Goal: Find specific page/section: Find specific page/section

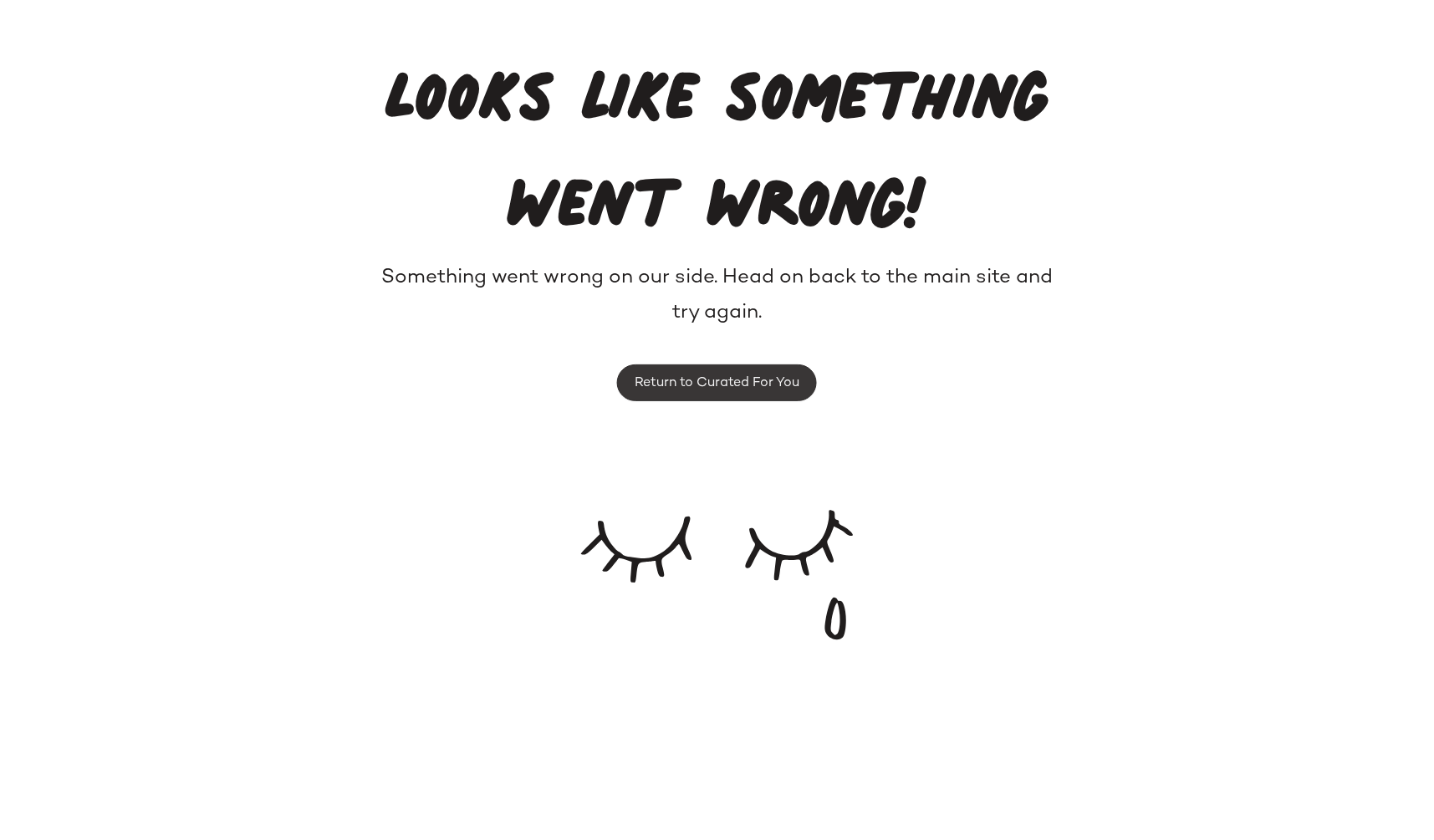
click at [709, 376] on span "Return to Curated For You" at bounding box center [717, 383] width 166 height 16
click at [1163, 195] on div "Looks like something went wrong! Something went wrong on our side. Head on back…" at bounding box center [717, 327] width 1434 height 654
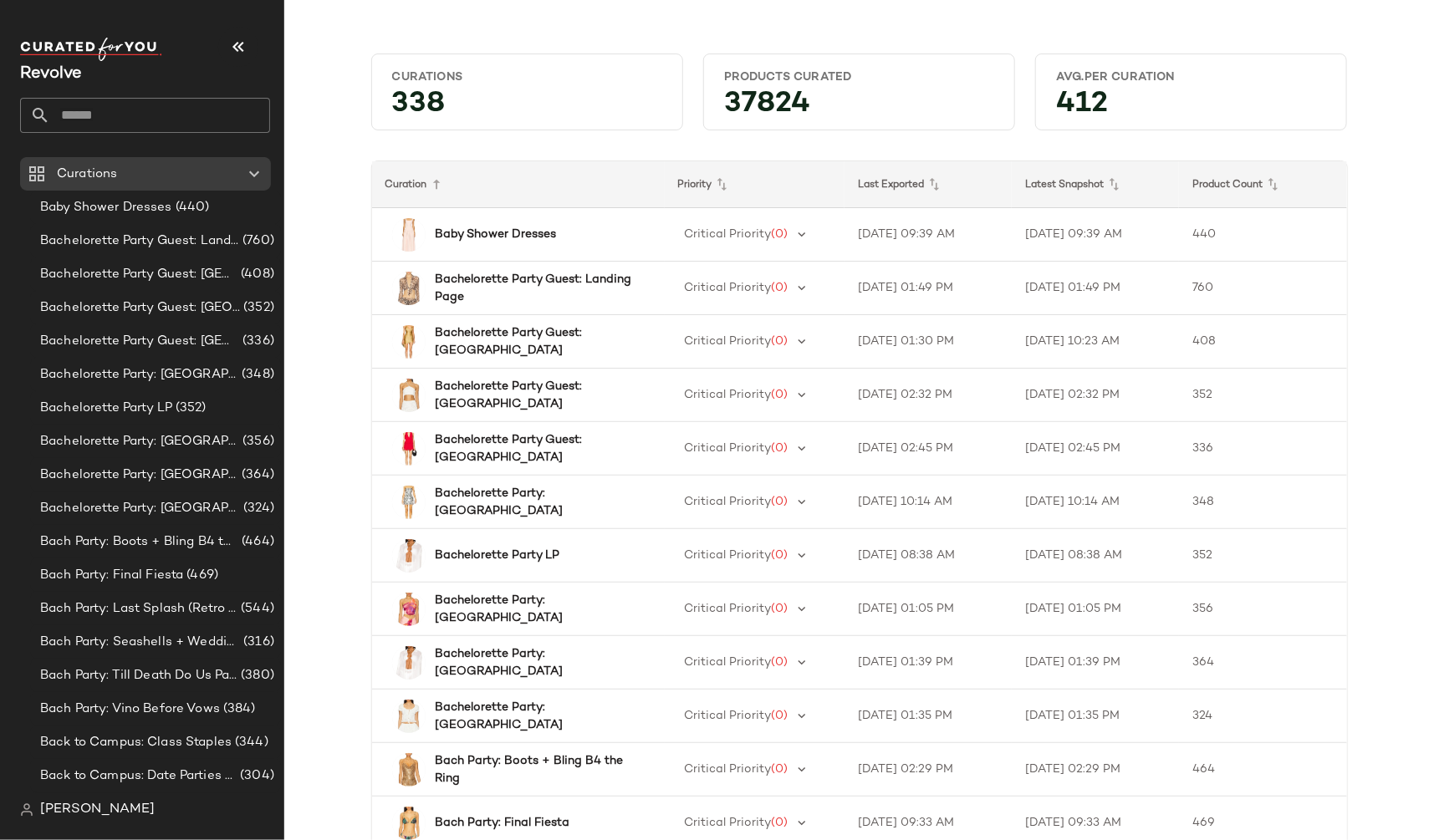
click at [57, 805] on span "[PERSON_NAME]" at bounding box center [97, 810] width 114 height 20
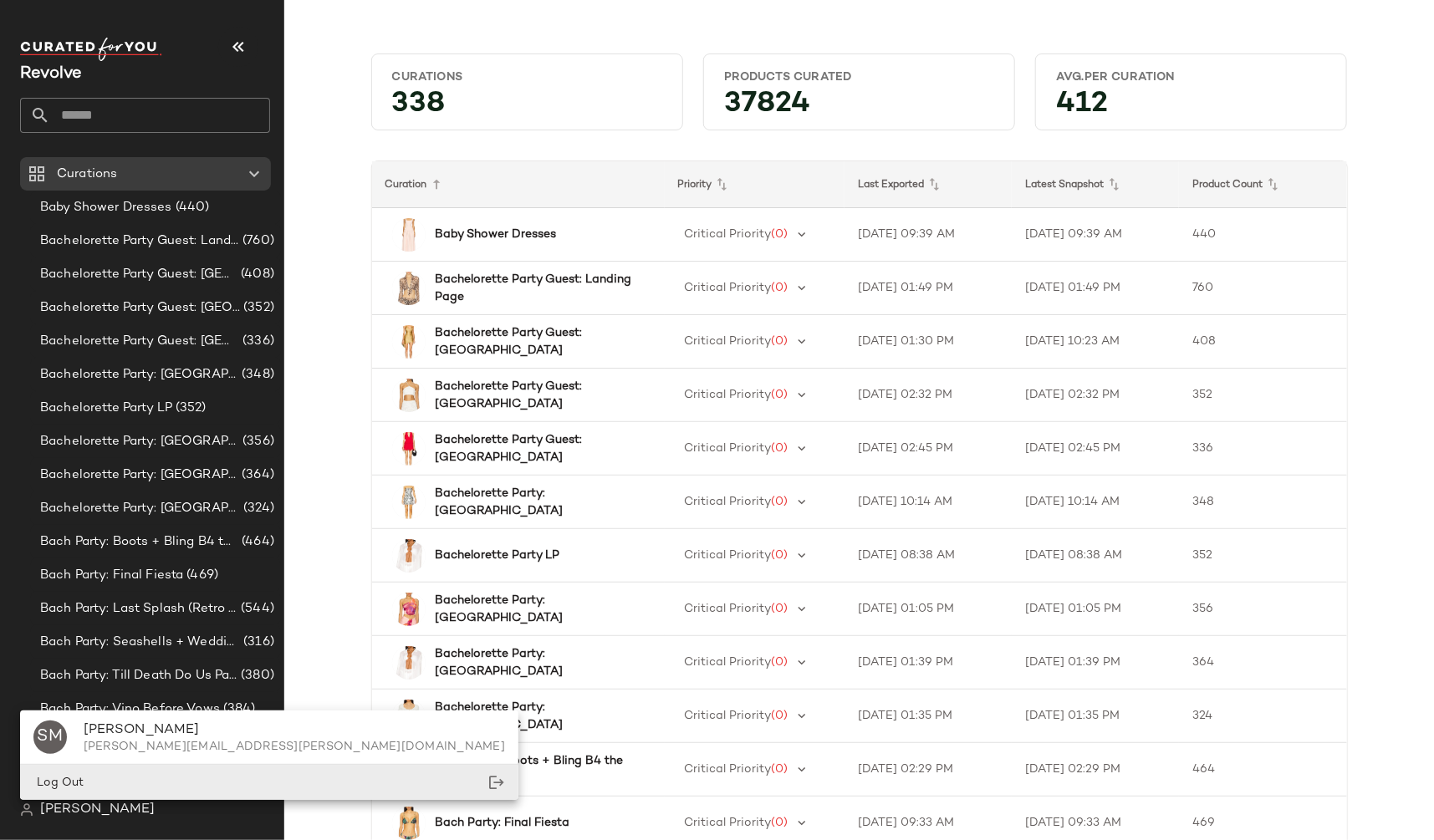
click at [54, 776] on span "Log Out" at bounding box center [58, 782] width 51 height 12
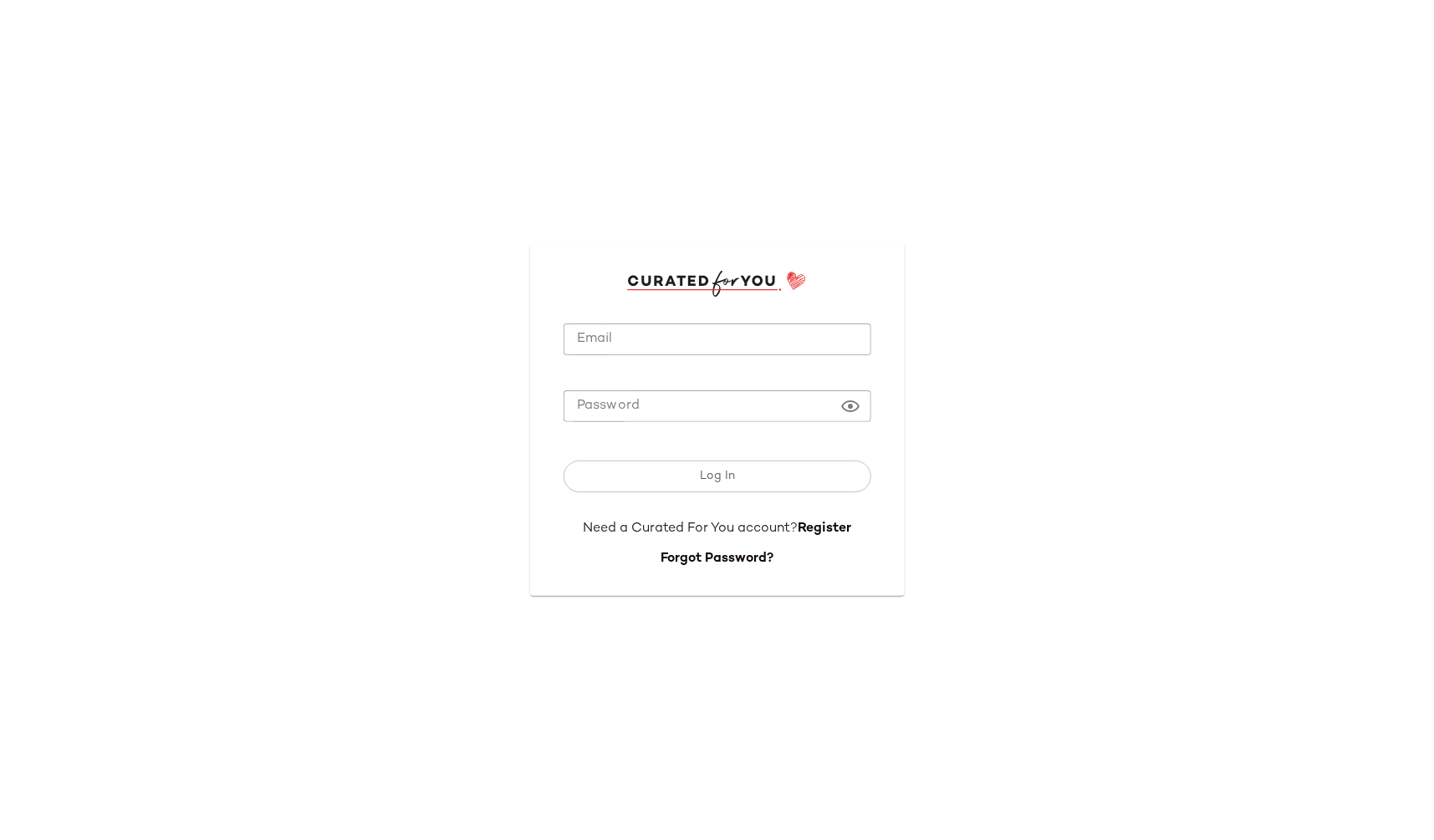
type input "**********"
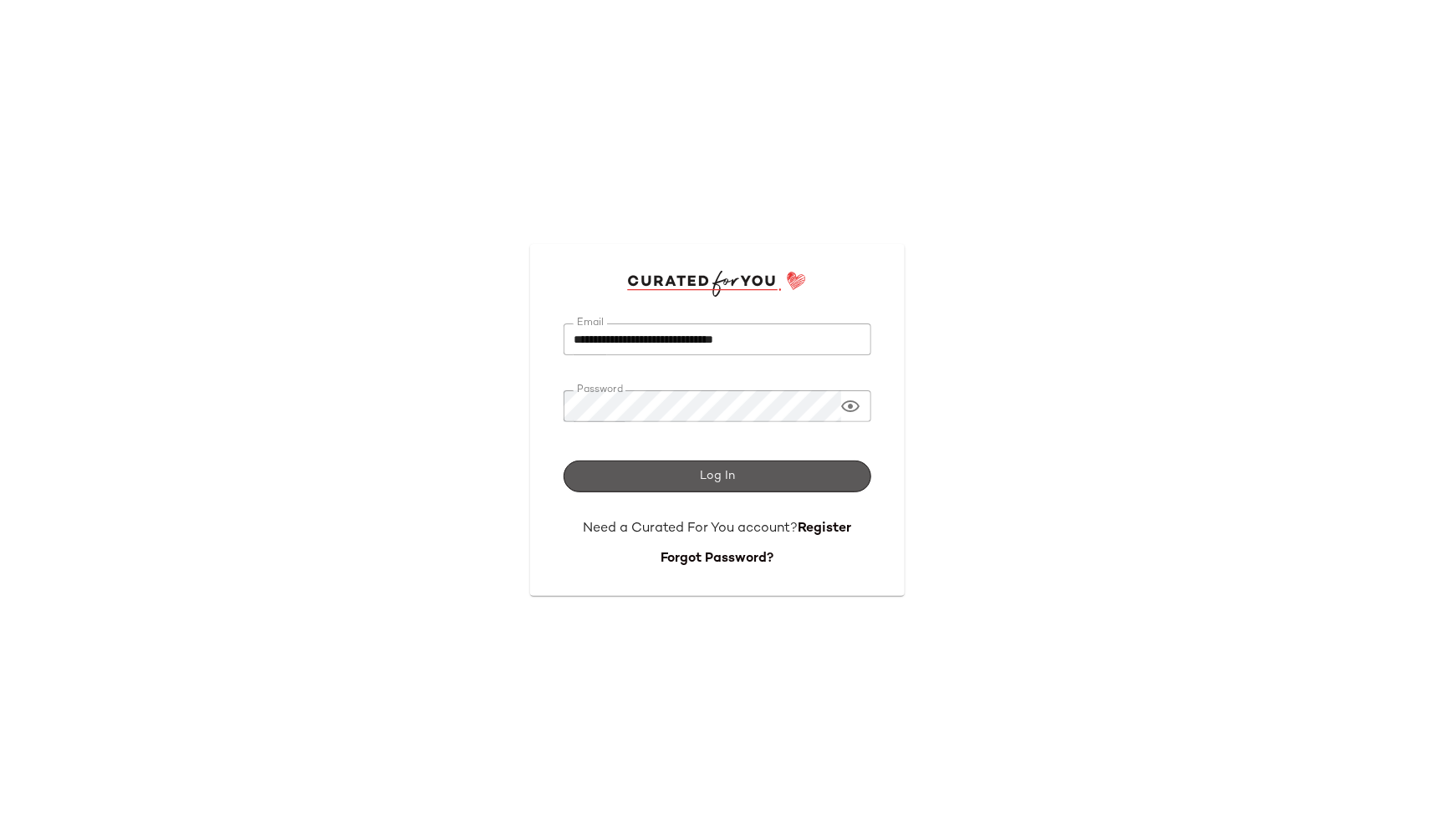
click at [716, 479] on span "Log In" at bounding box center [717, 476] width 36 height 13
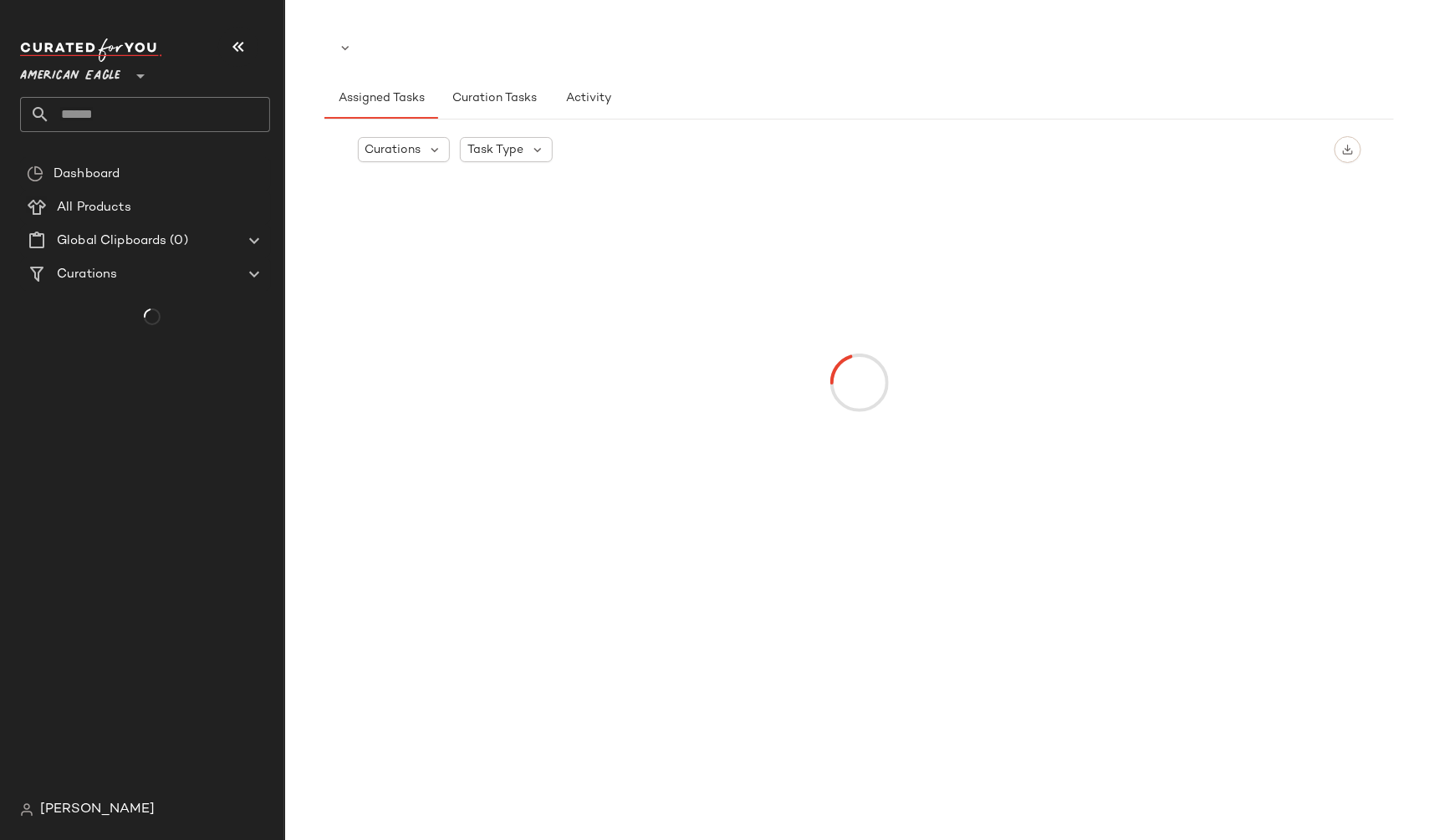
click at [711, 482] on div at bounding box center [860, 383] width 997 height 414
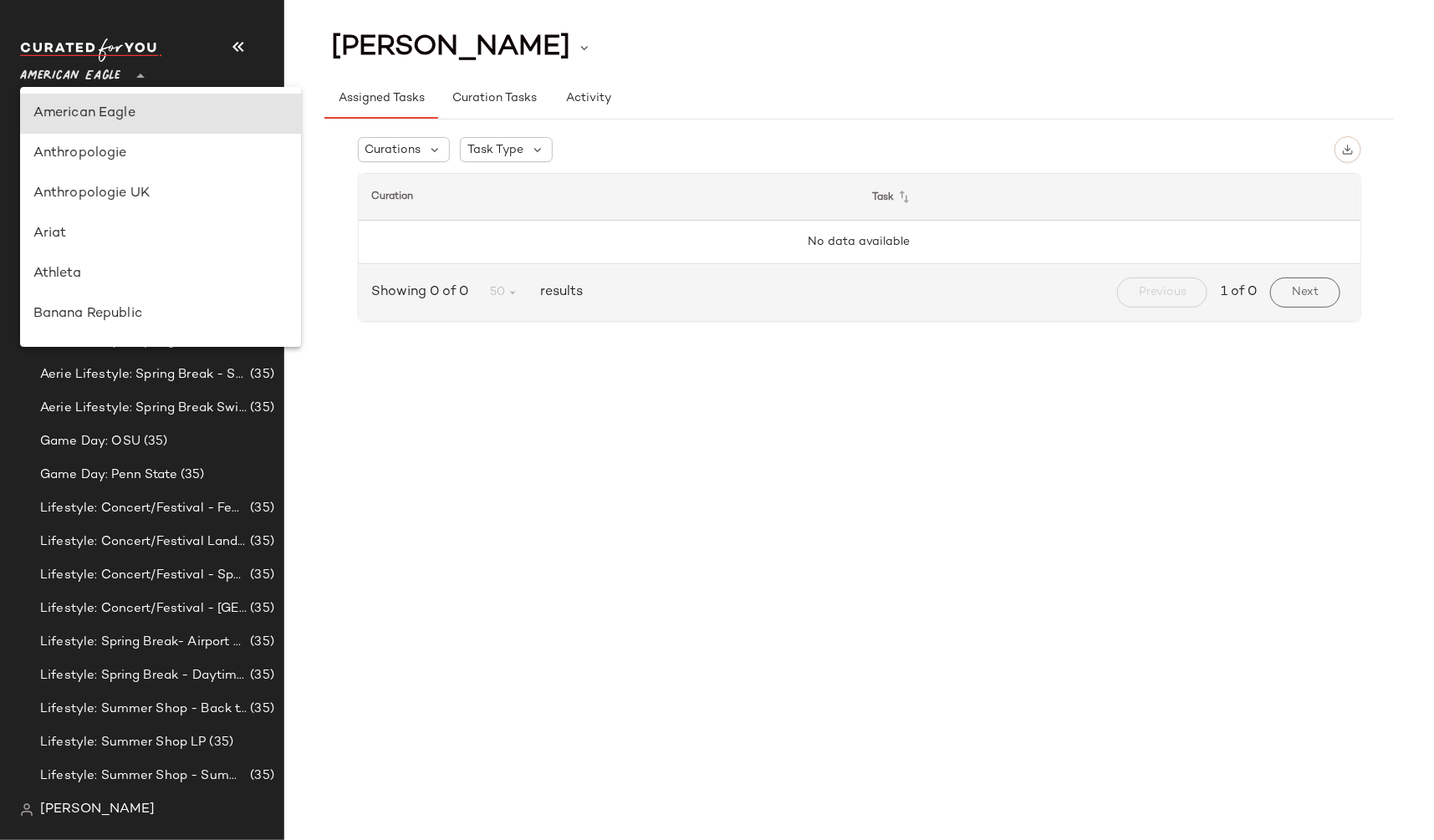
click at [82, 64] on span "American Eagle" at bounding box center [70, 71] width 100 height 30
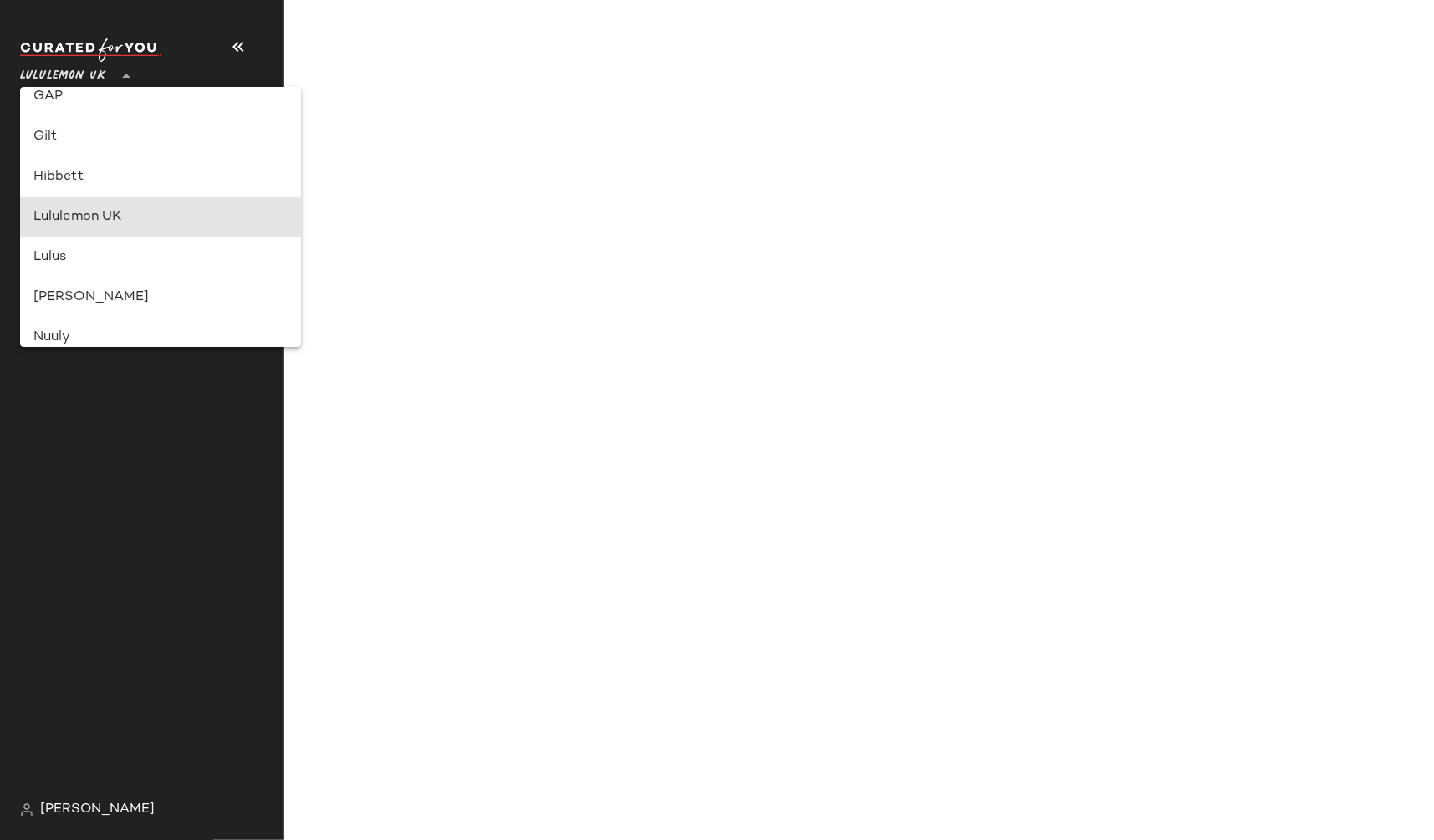
type input "**"
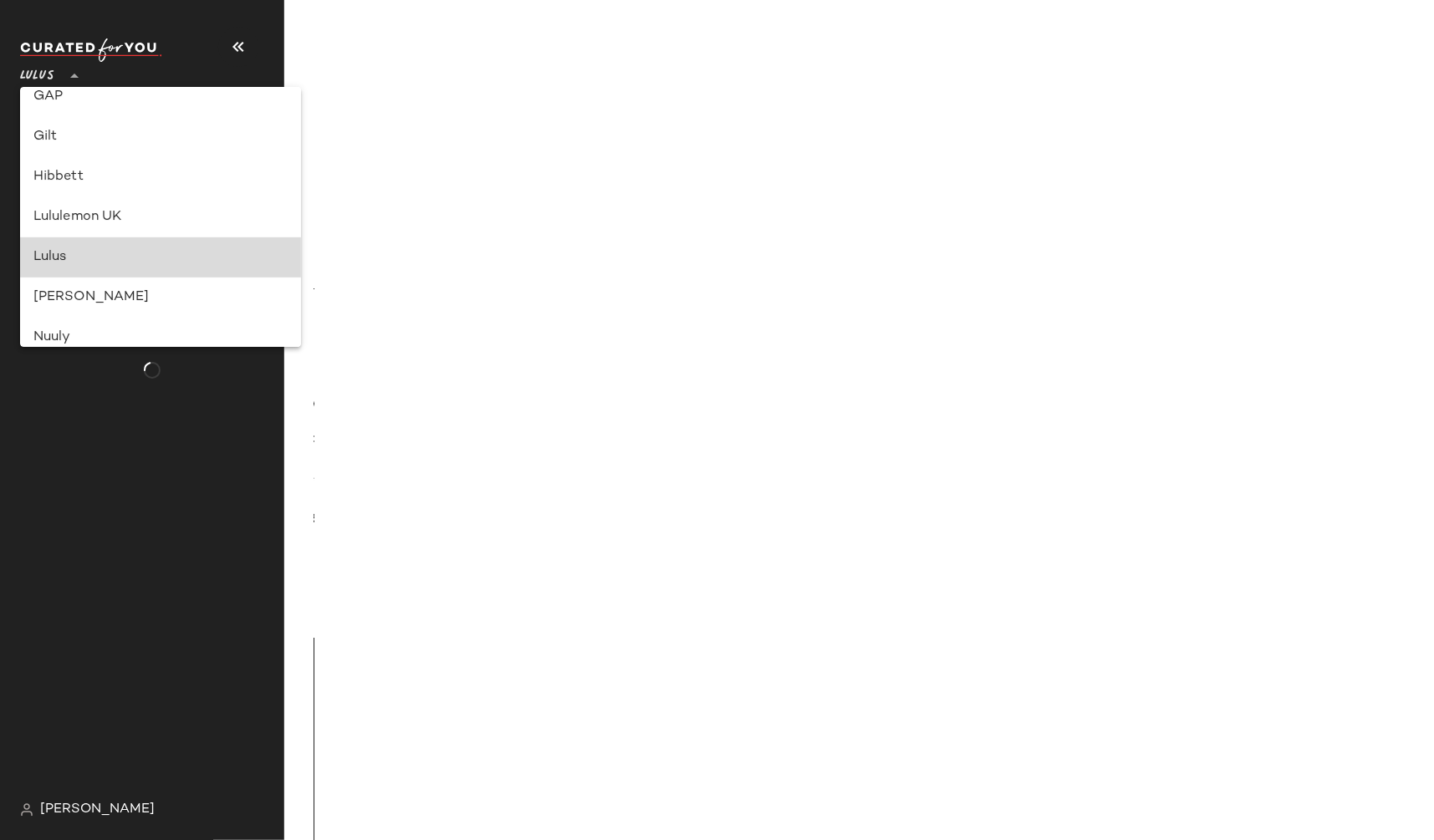
click at [78, 253] on div "Lulus" at bounding box center [160, 257] width 255 height 20
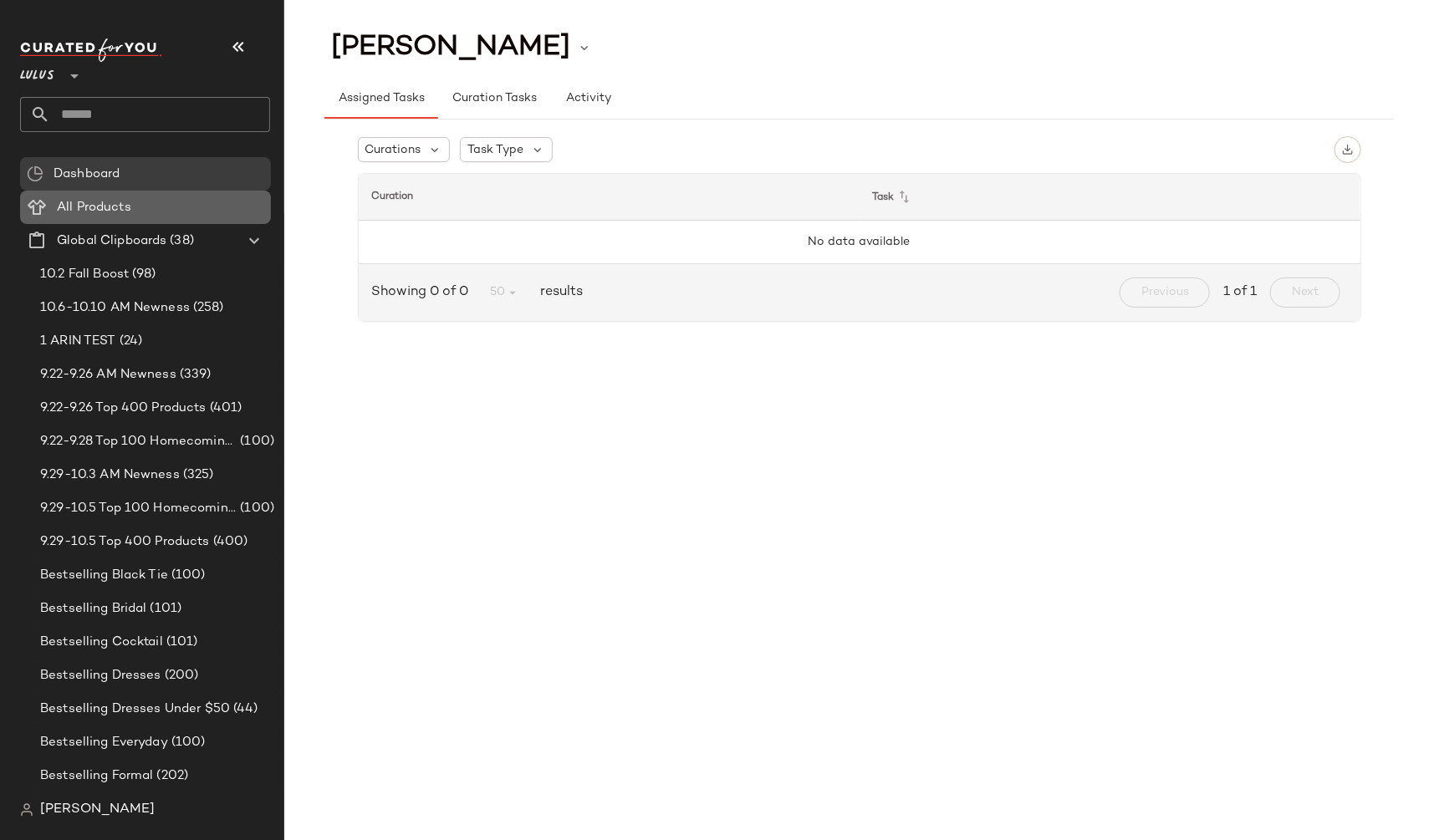
click at [111, 198] on span "All Products" at bounding box center [93, 207] width 74 height 19
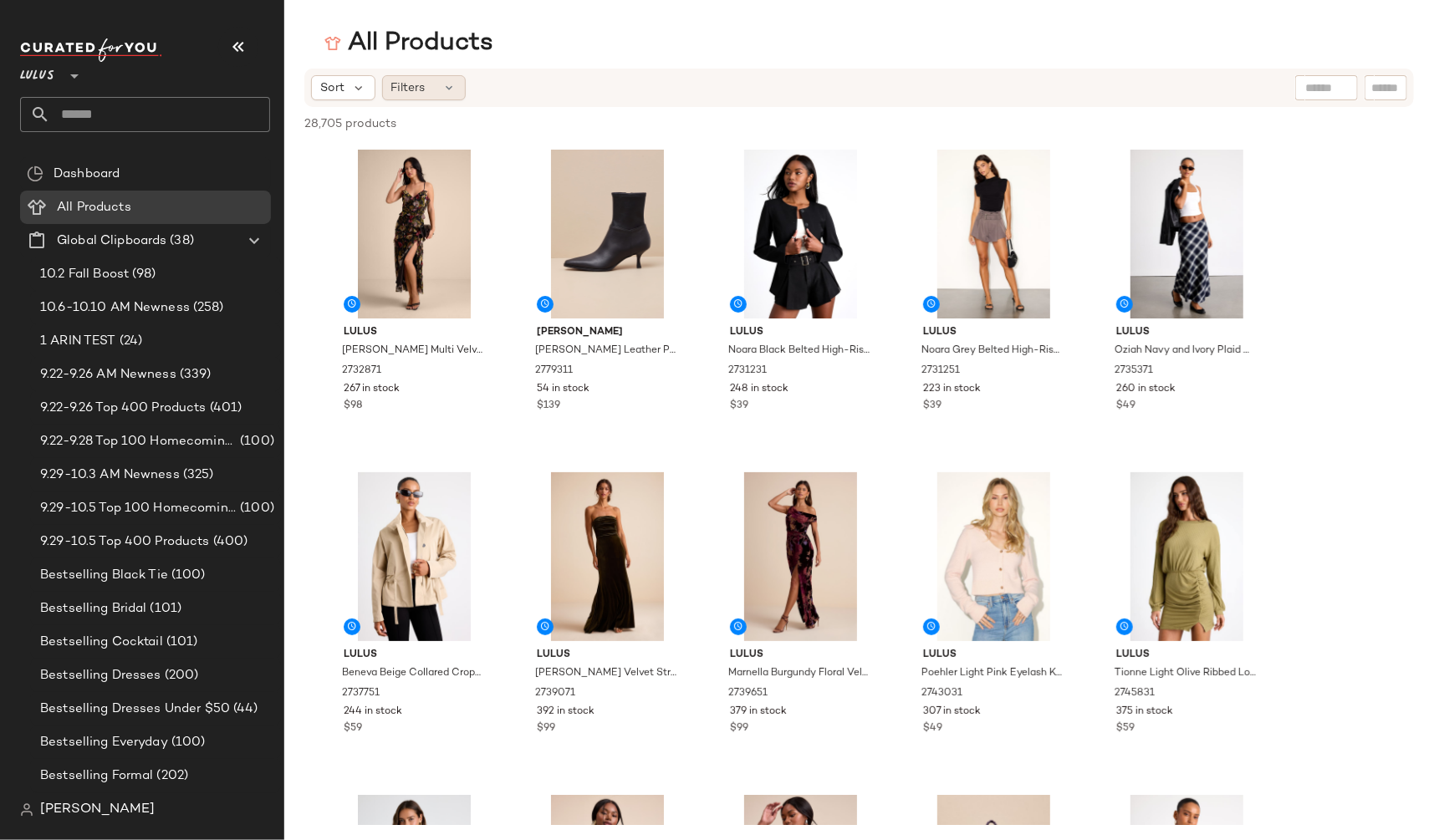
click at [418, 91] on span "Filters" at bounding box center [408, 88] width 34 height 17
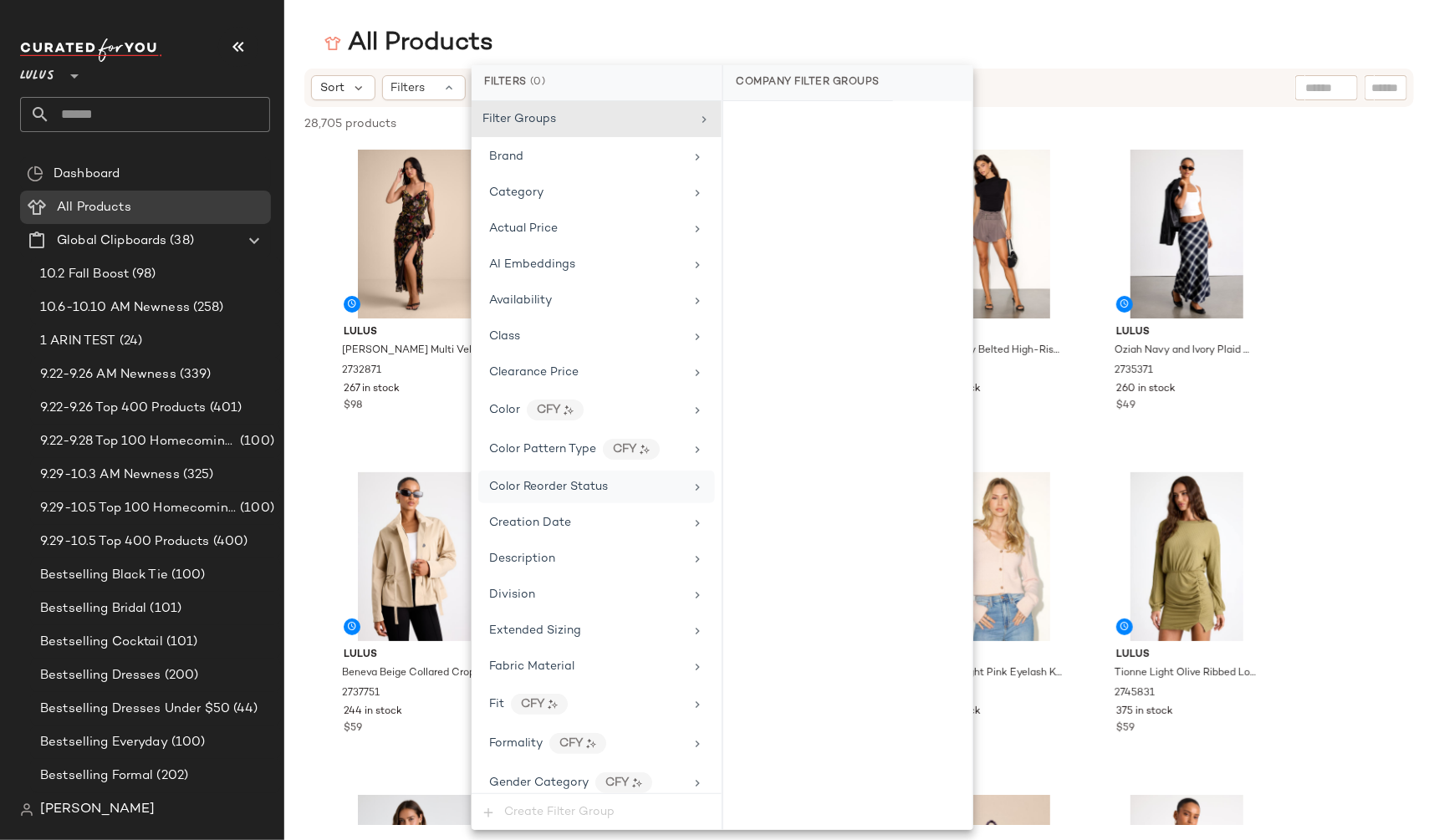
click at [648, 485] on div "Color Reorder Status" at bounding box center [587, 487] width 195 height 17
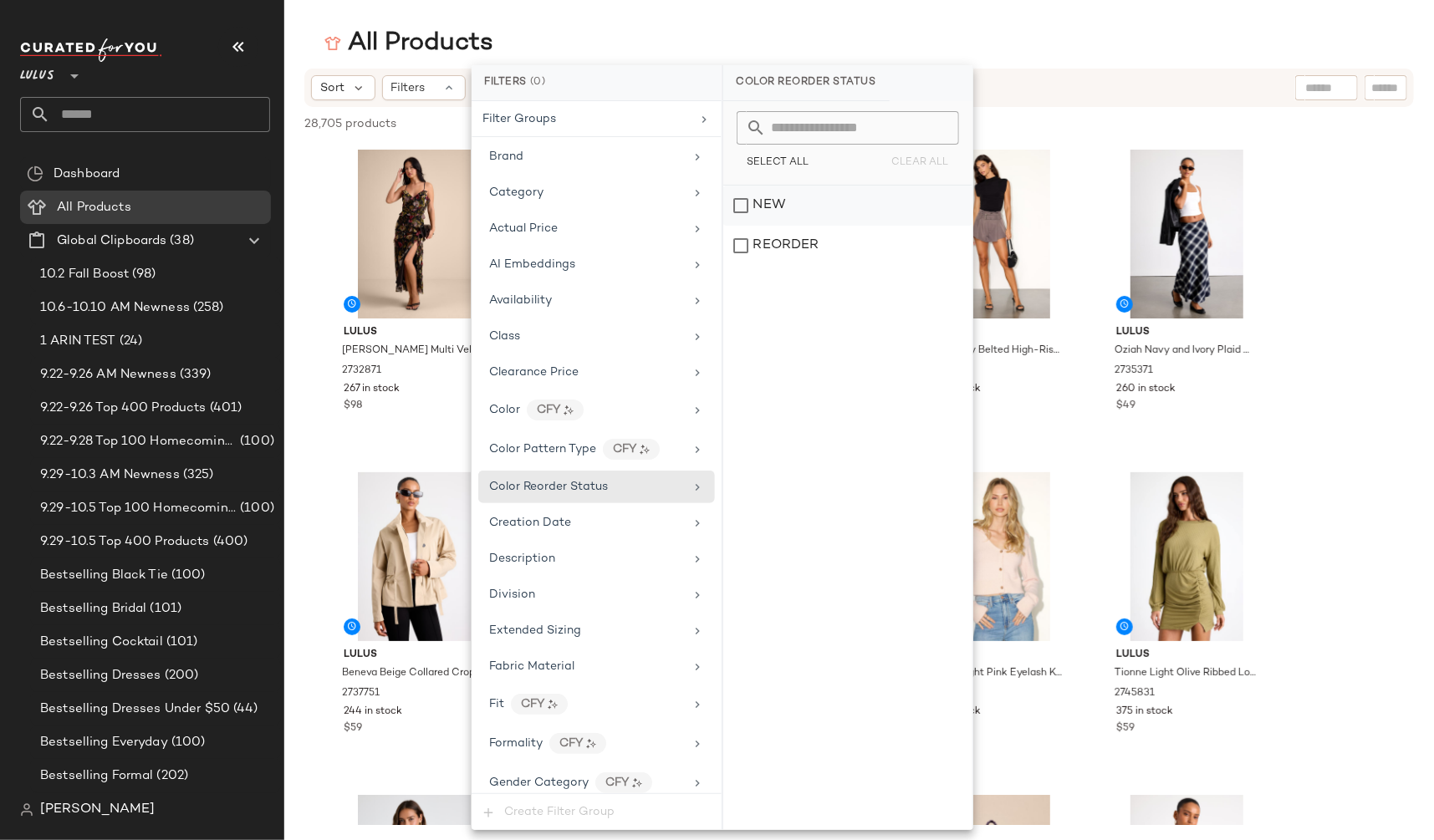
click at [747, 206] on div "NEW" at bounding box center [848, 206] width 249 height 40
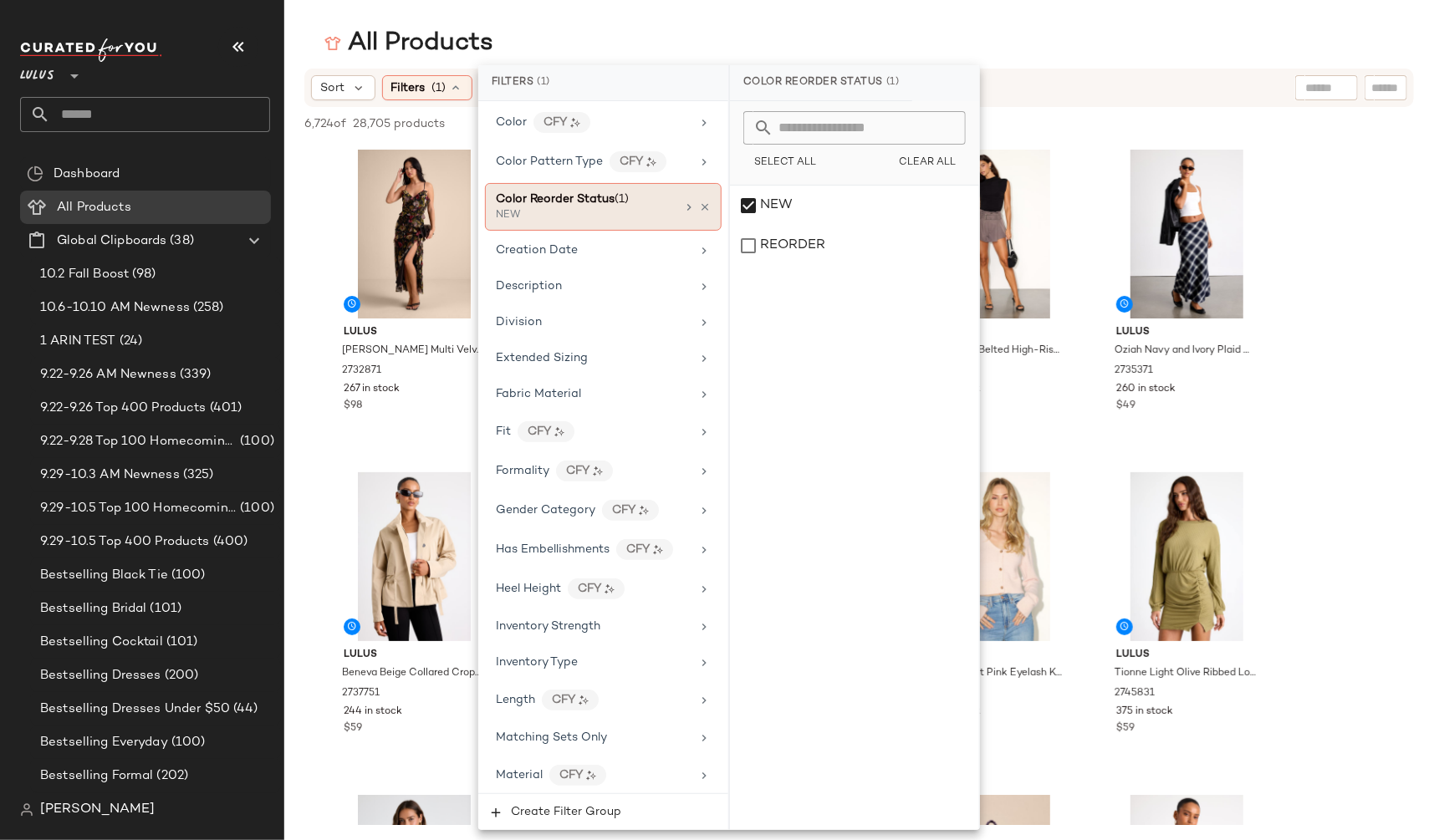
scroll to position [335, 0]
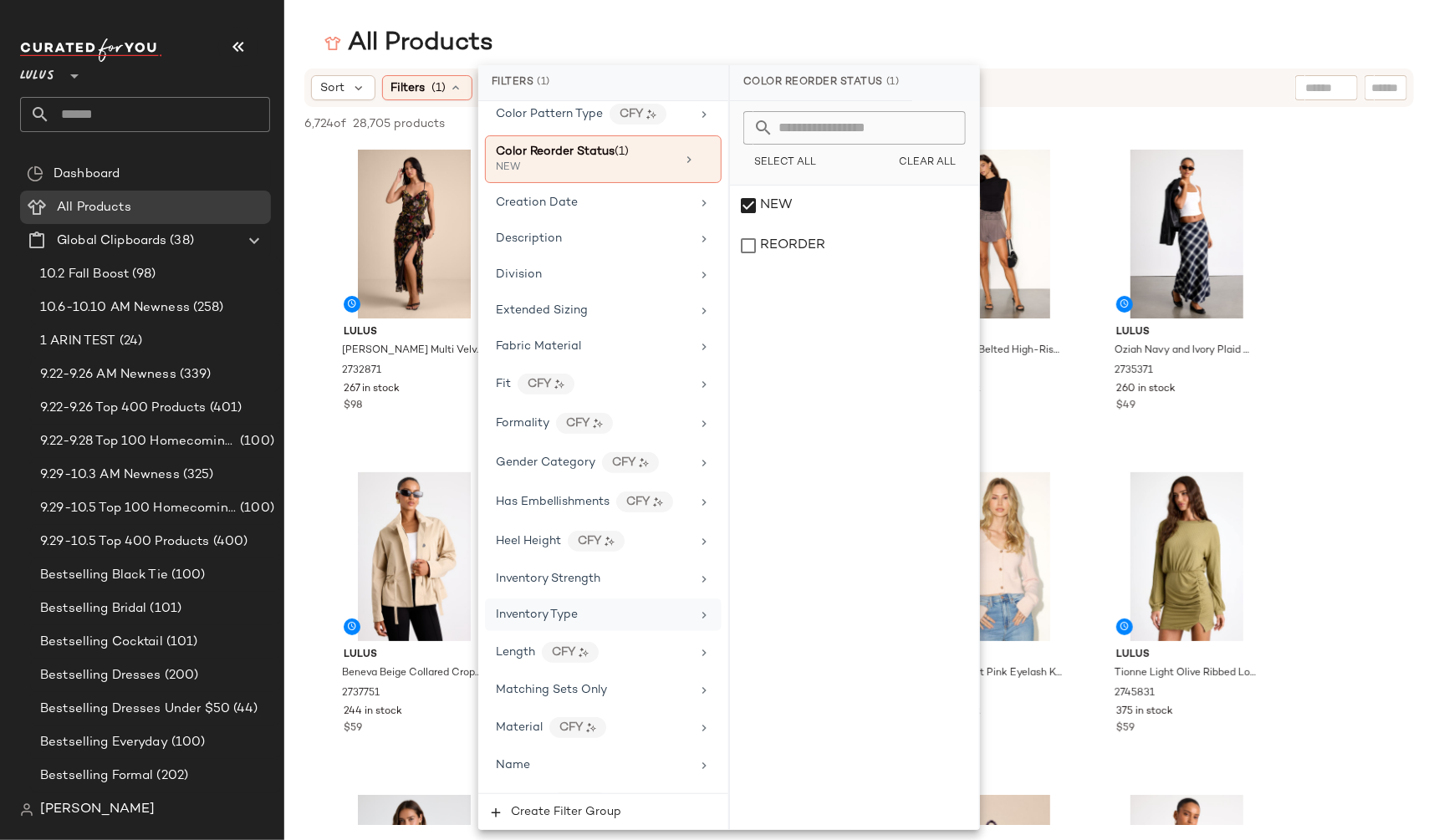
click at [568, 614] on span "Inventory Type" at bounding box center [537, 614] width 82 height 12
click at [781, 244] on div "Reorder" at bounding box center [854, 246] width 249 height 40
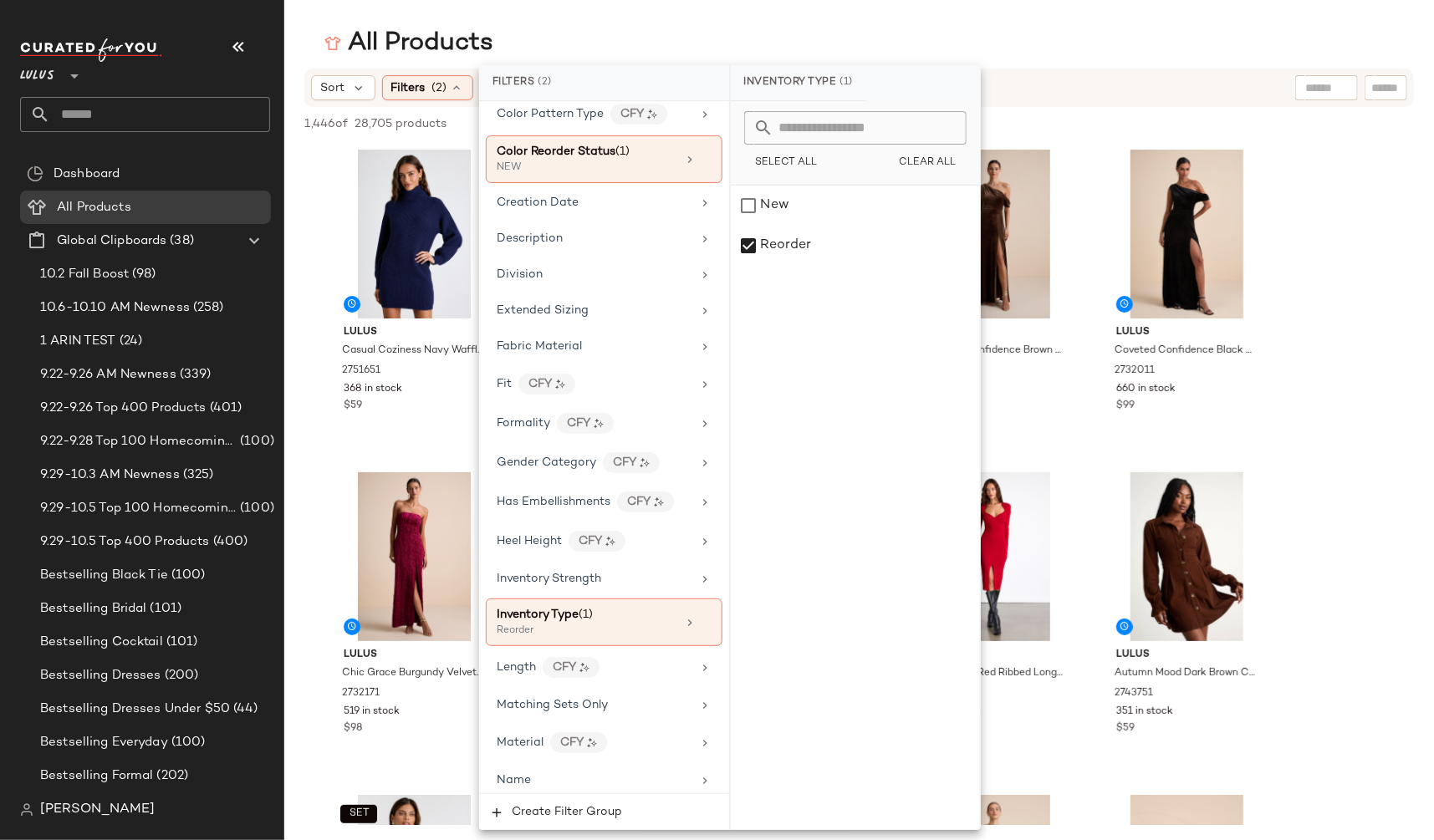
click at [964, 25] on main "All Products Sort Filters (2) Reset 1,446 of 28,705 products • 0 selected Desel…" at bounding box center [717, 420] width 1434 height 840
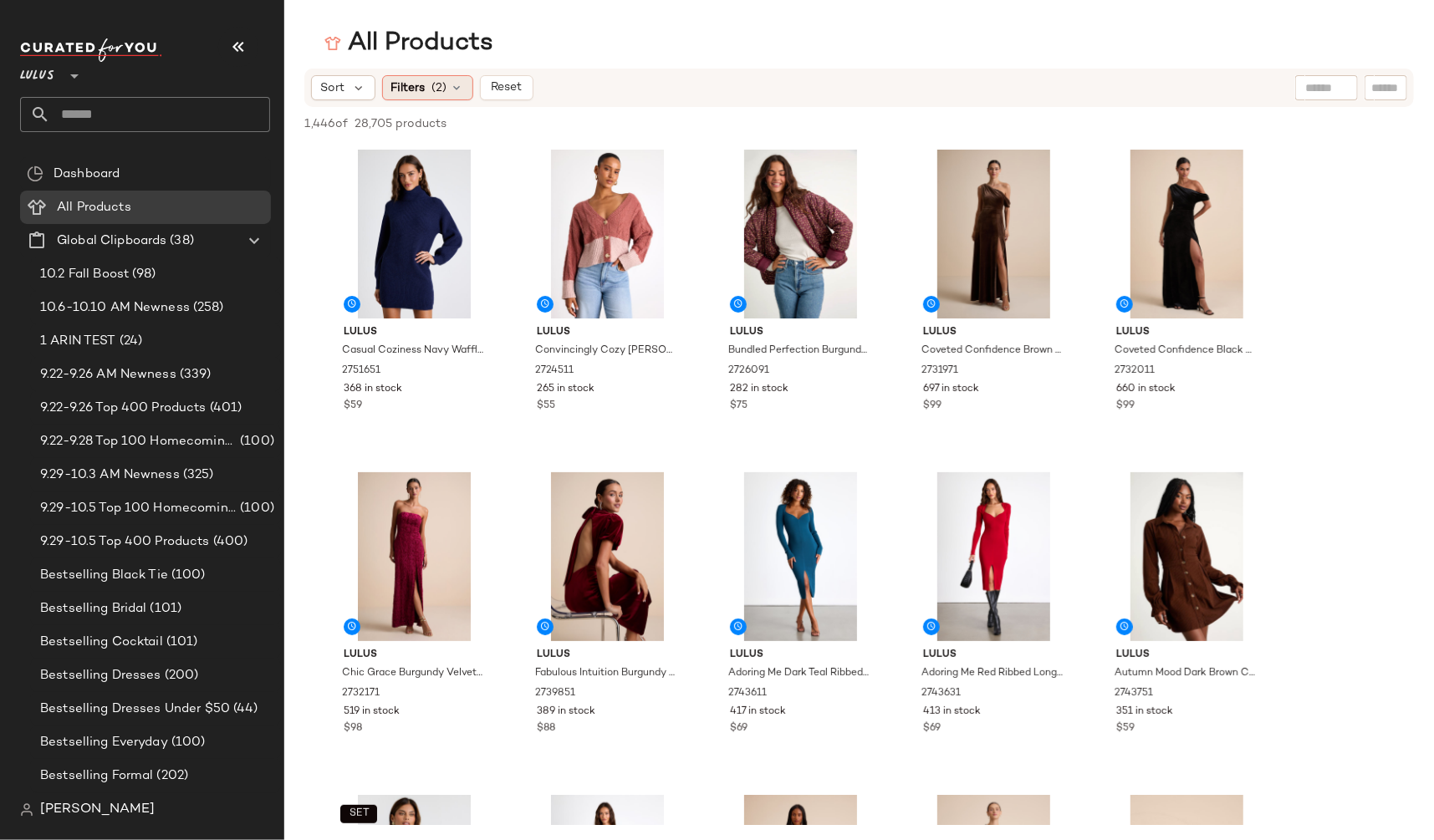
click at [423, 89] on span "Filters" at bounding box center [408, 88] width 34 height 17
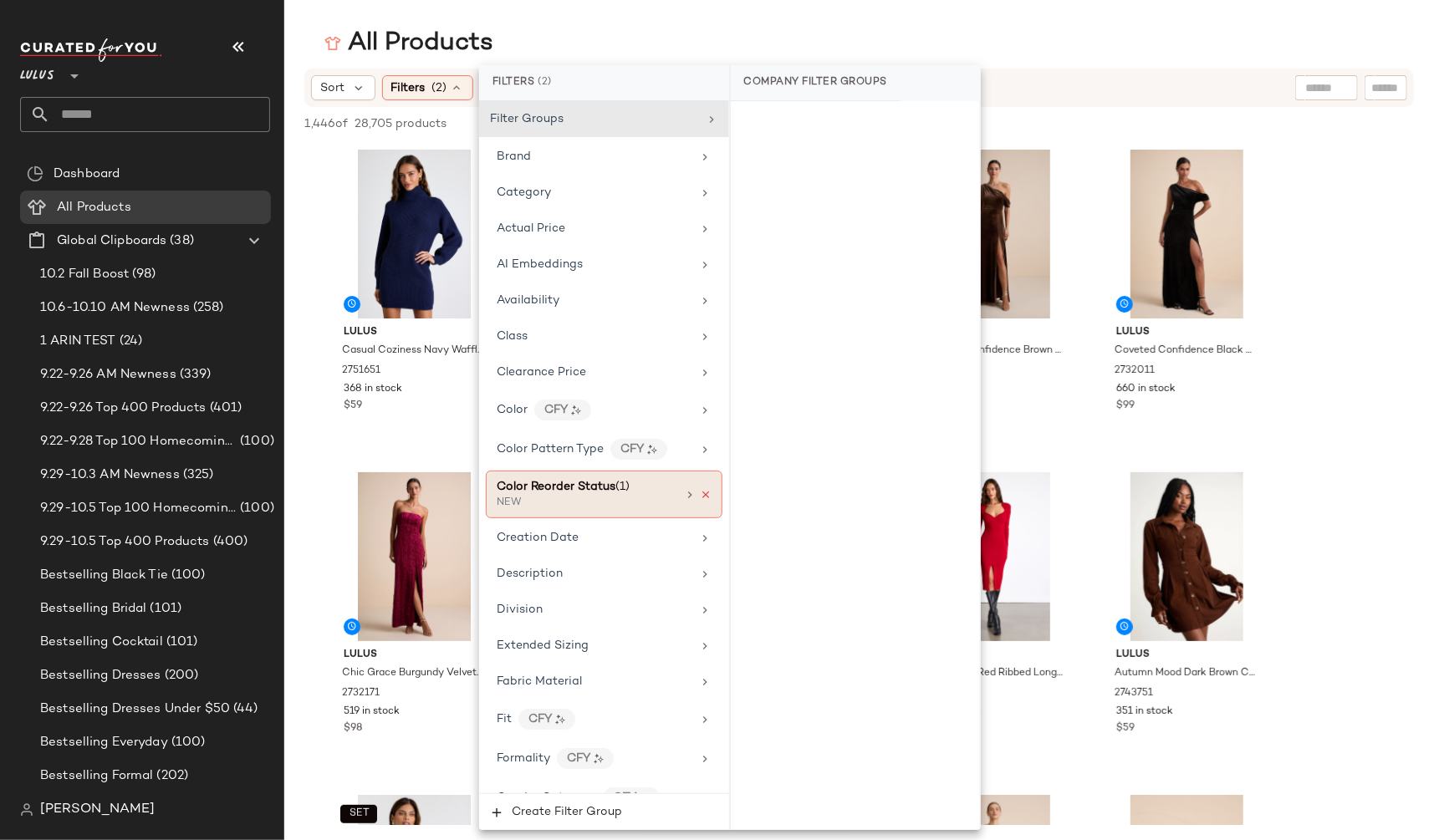
click at [700, 493] on icon at bounding box center [705, 494] width 11 height 11
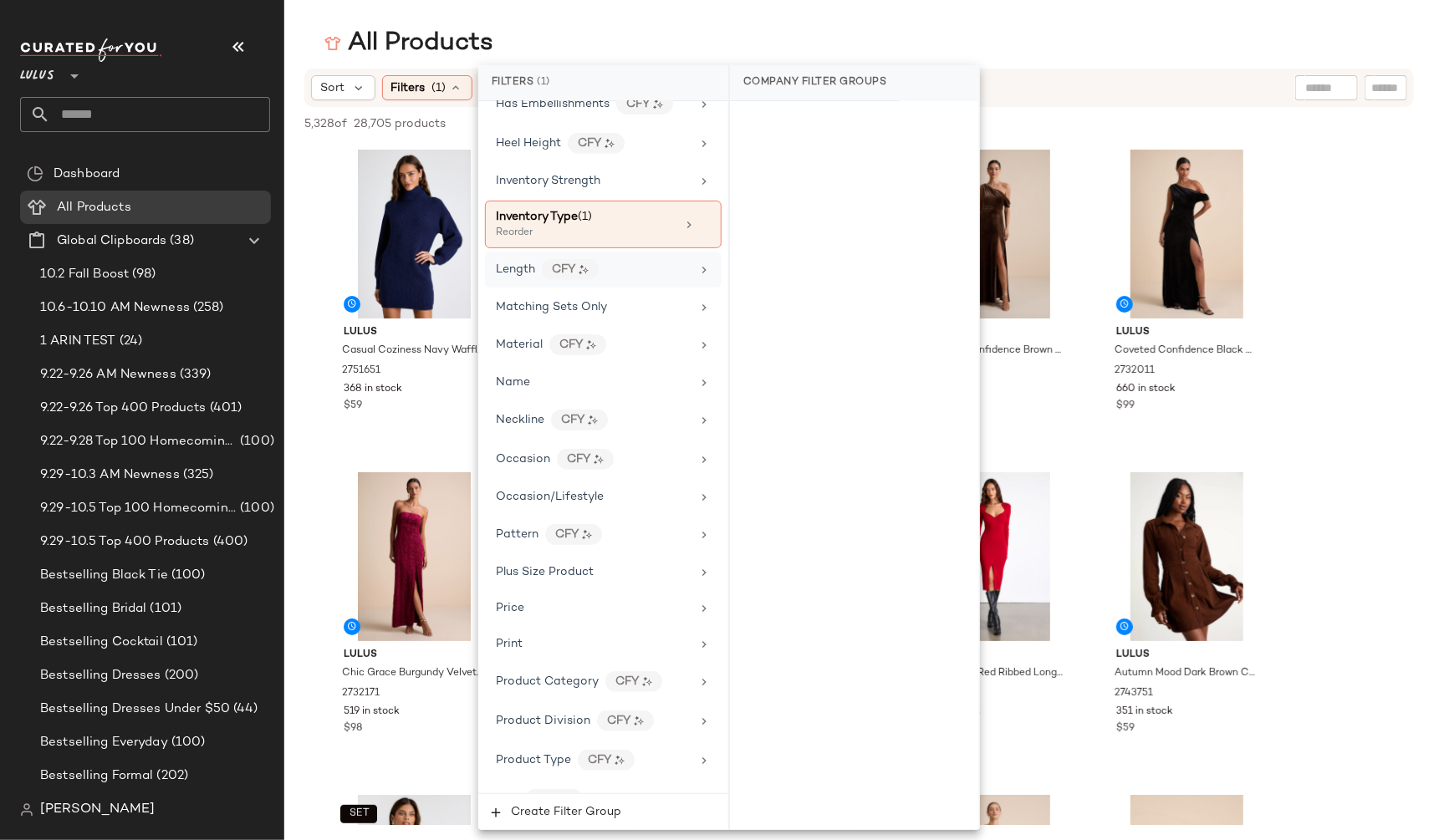
scroll to position [709, 0]
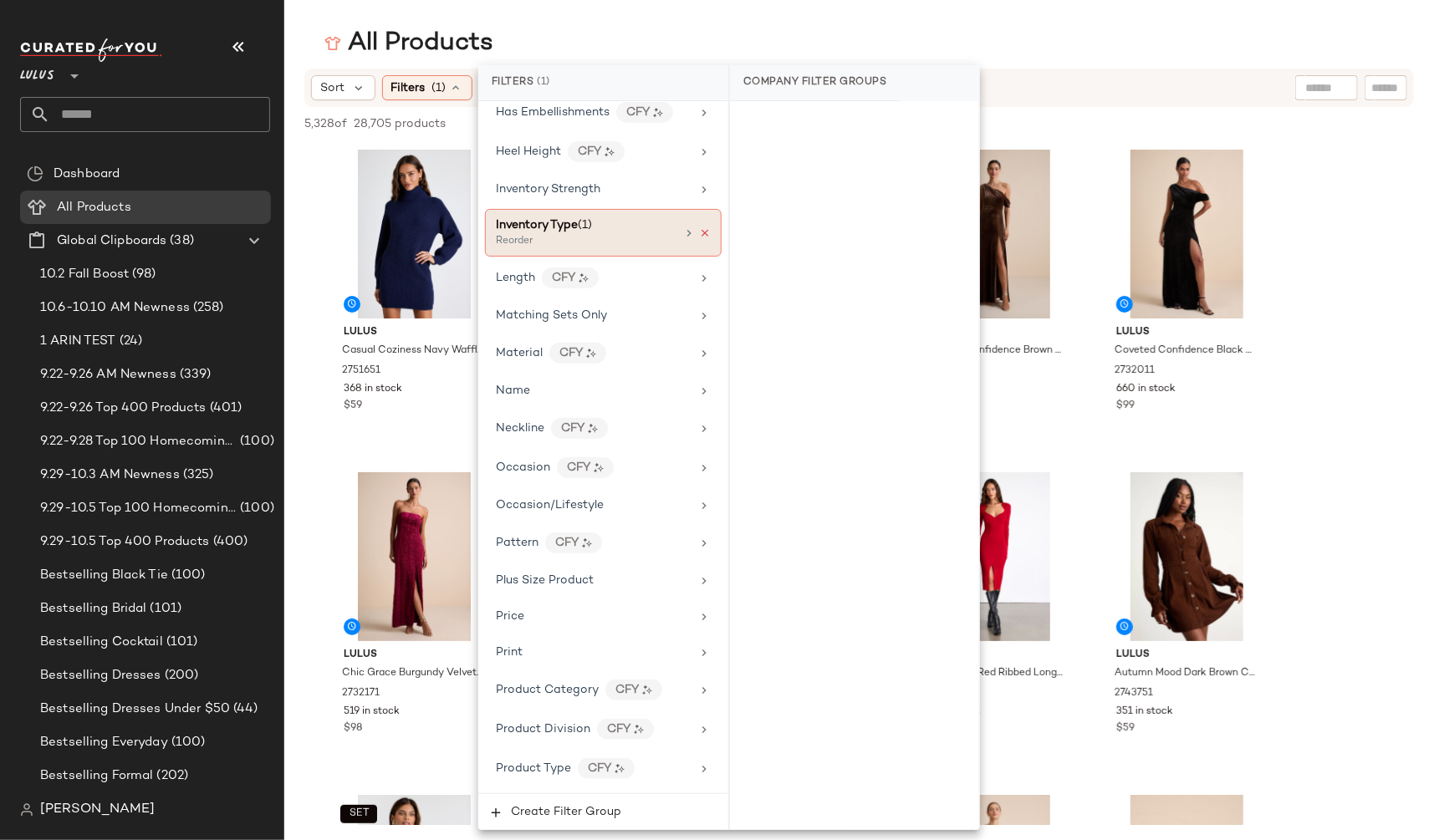
click at [699, 227] on icon at bounding box center [704, 233] width 11 height 11
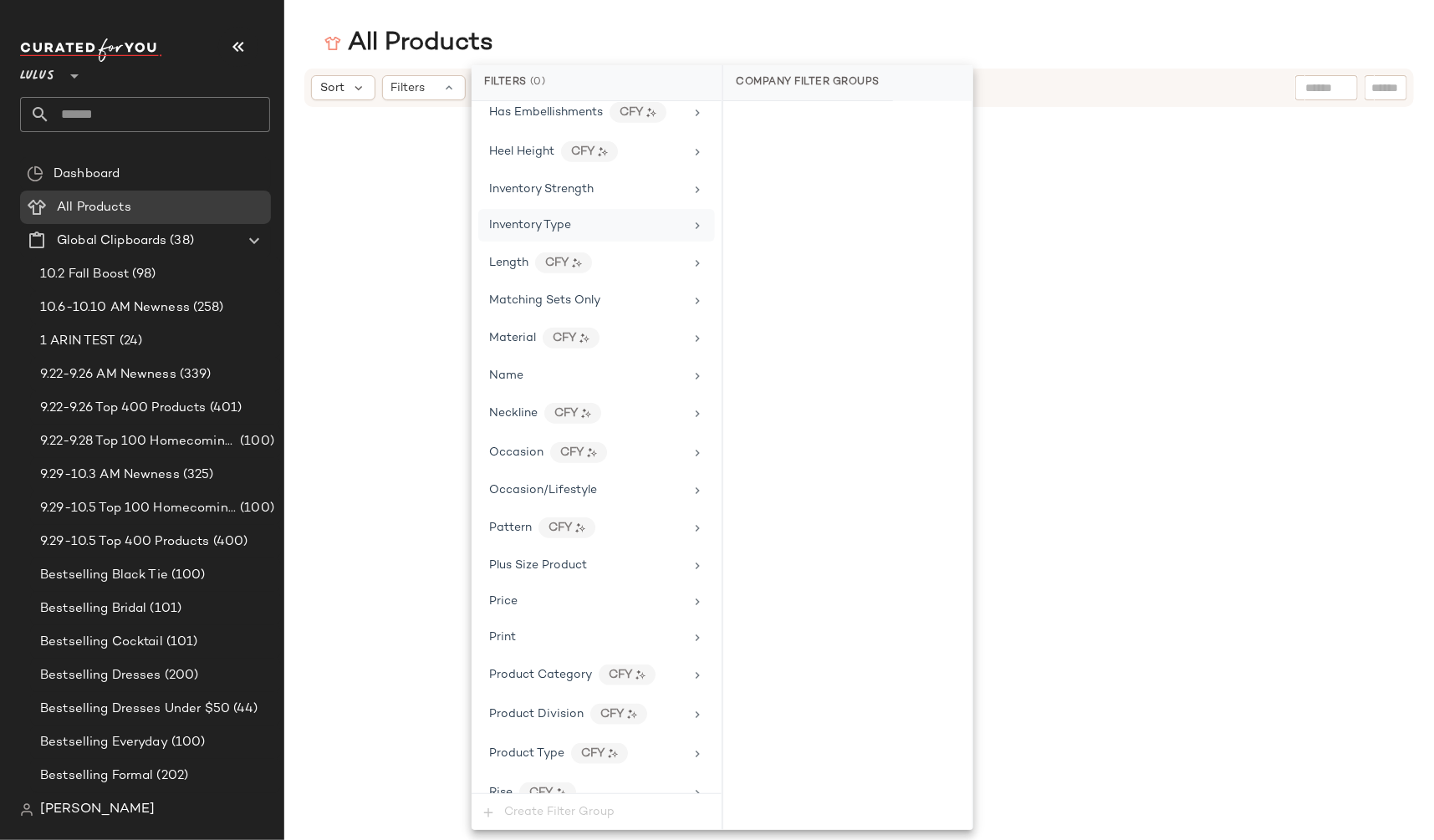
click at [568, 219] on span "Inventory Type" at bounding box center [530, 225] width 82 height 12
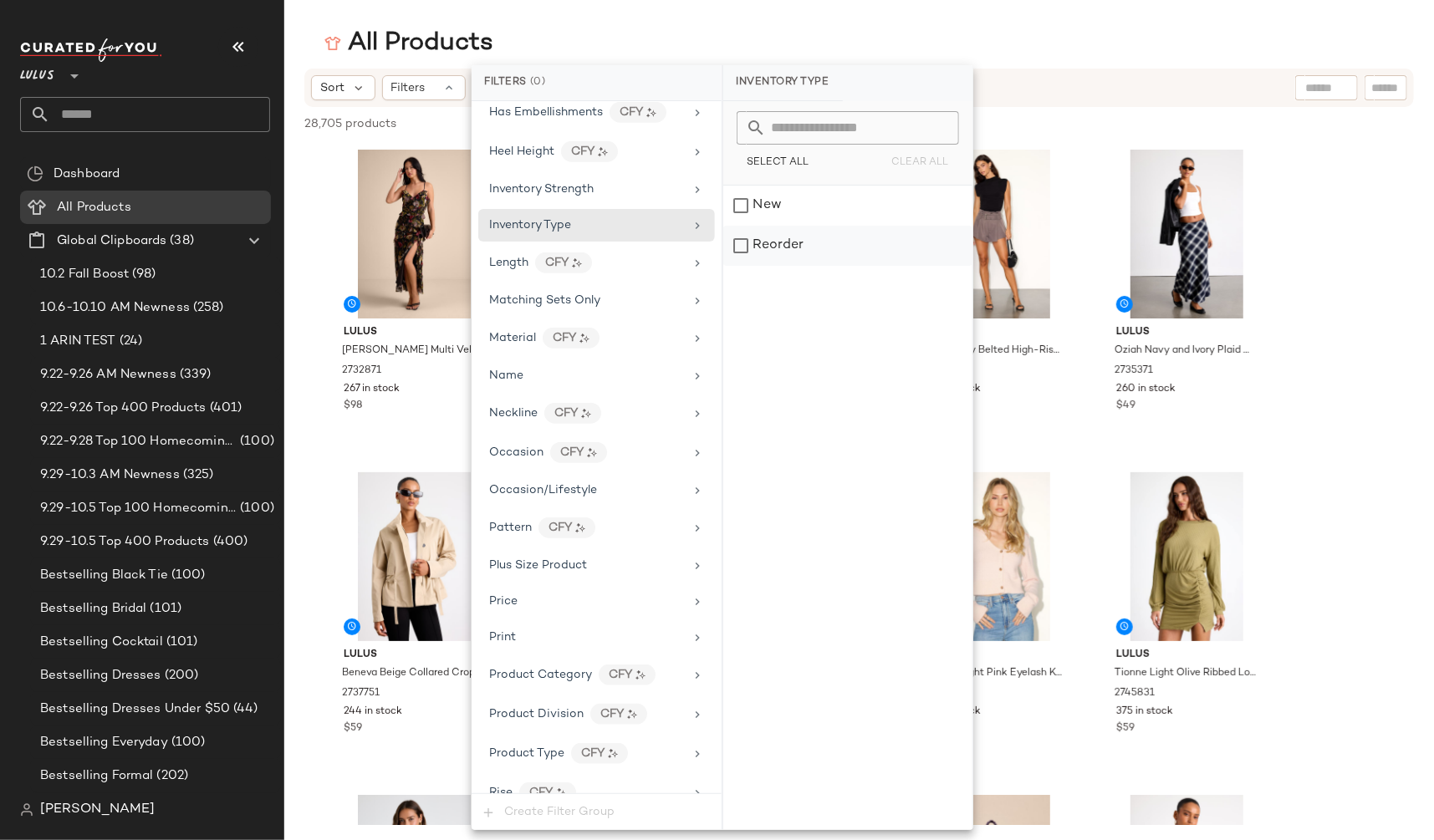
click at [771, 244] on div "Reorder" at bounding box center [848, 246] width 249 height 40
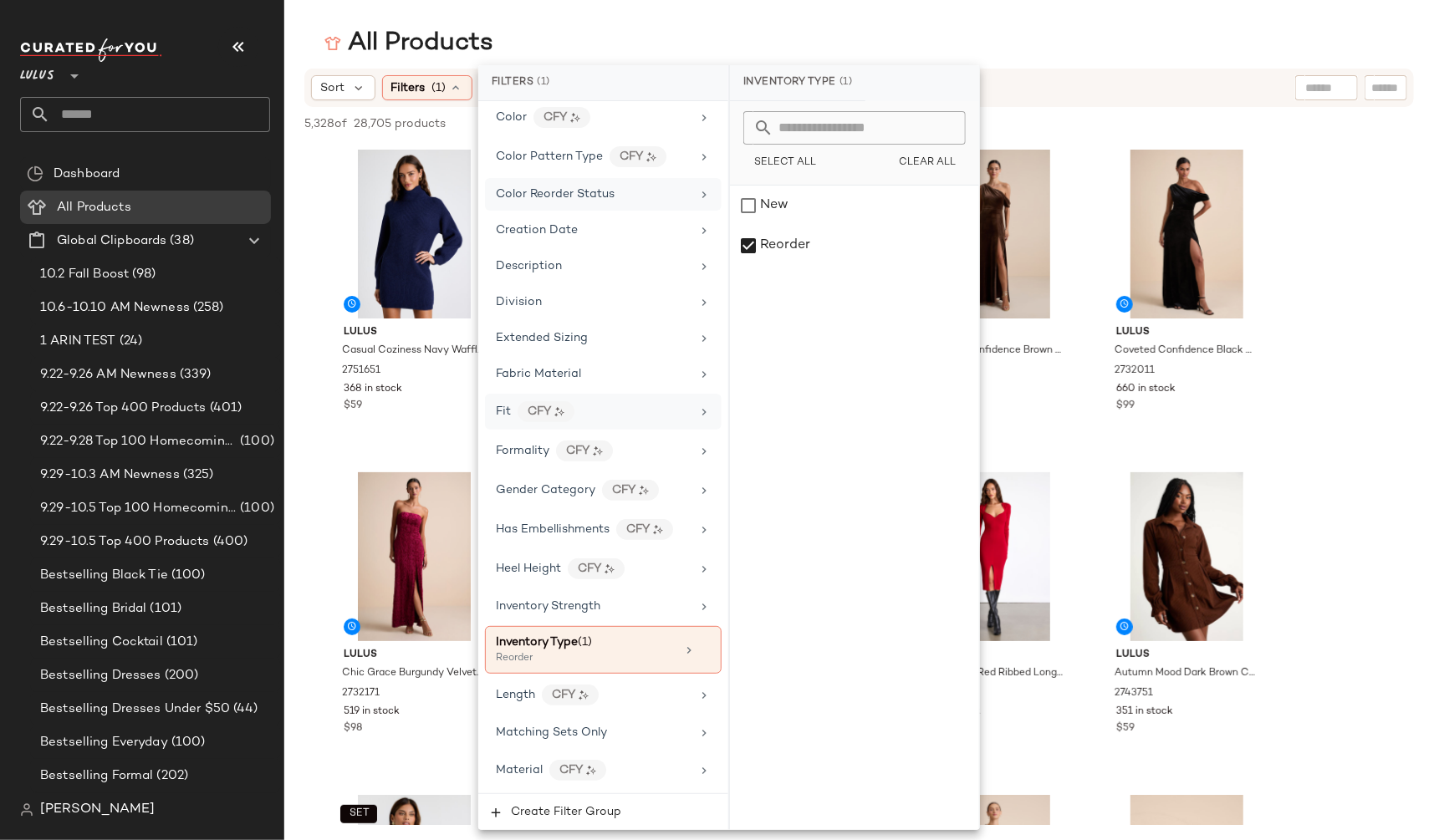
scroll to position [268, 0]
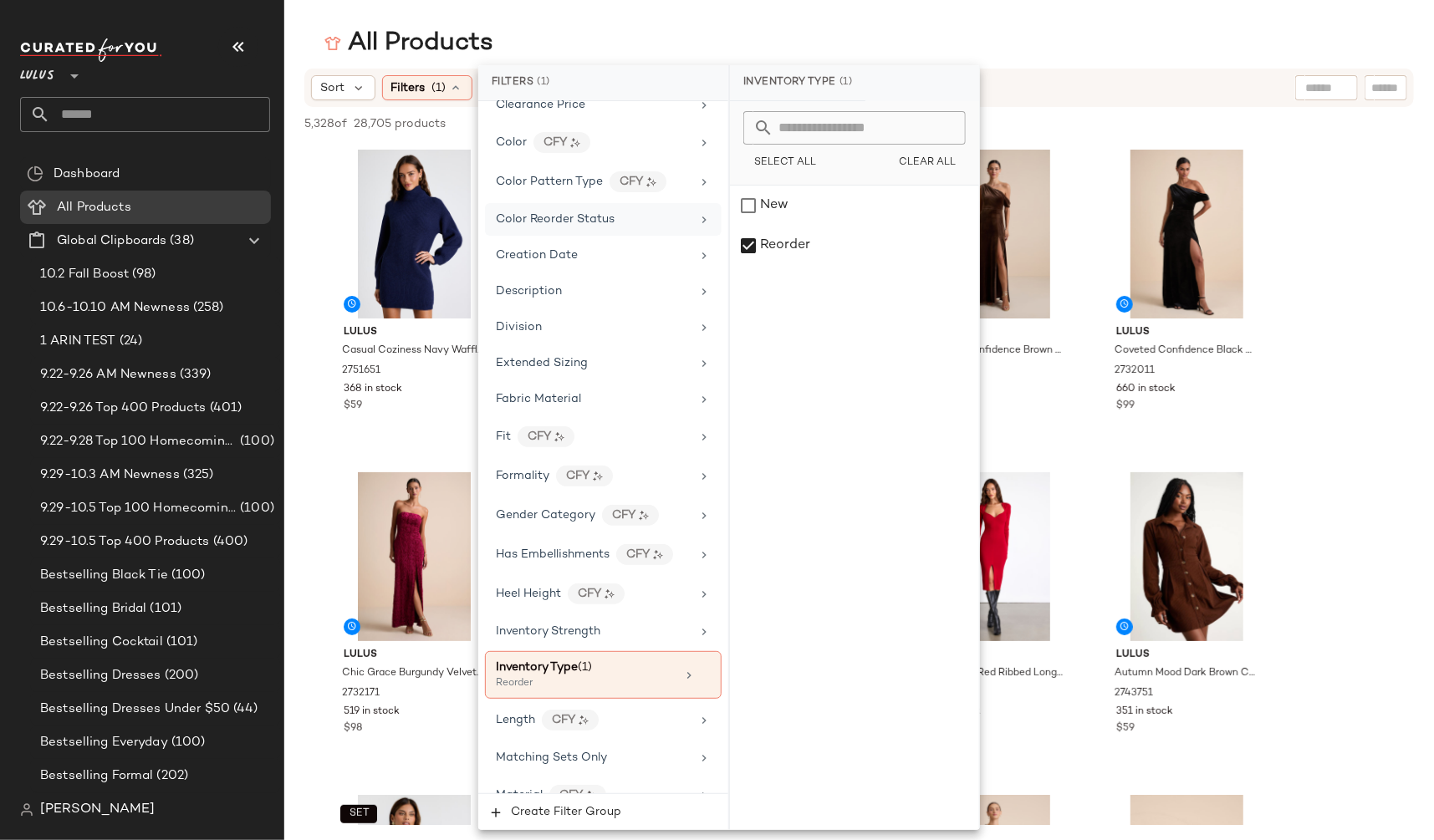
click at [610, 220] on span "Color Reorder Status" at bounding box center [555, 220] width 119 height 12
click at [750, 204] on div "NEW" at bounding box center [854, 206] width 249 height 40
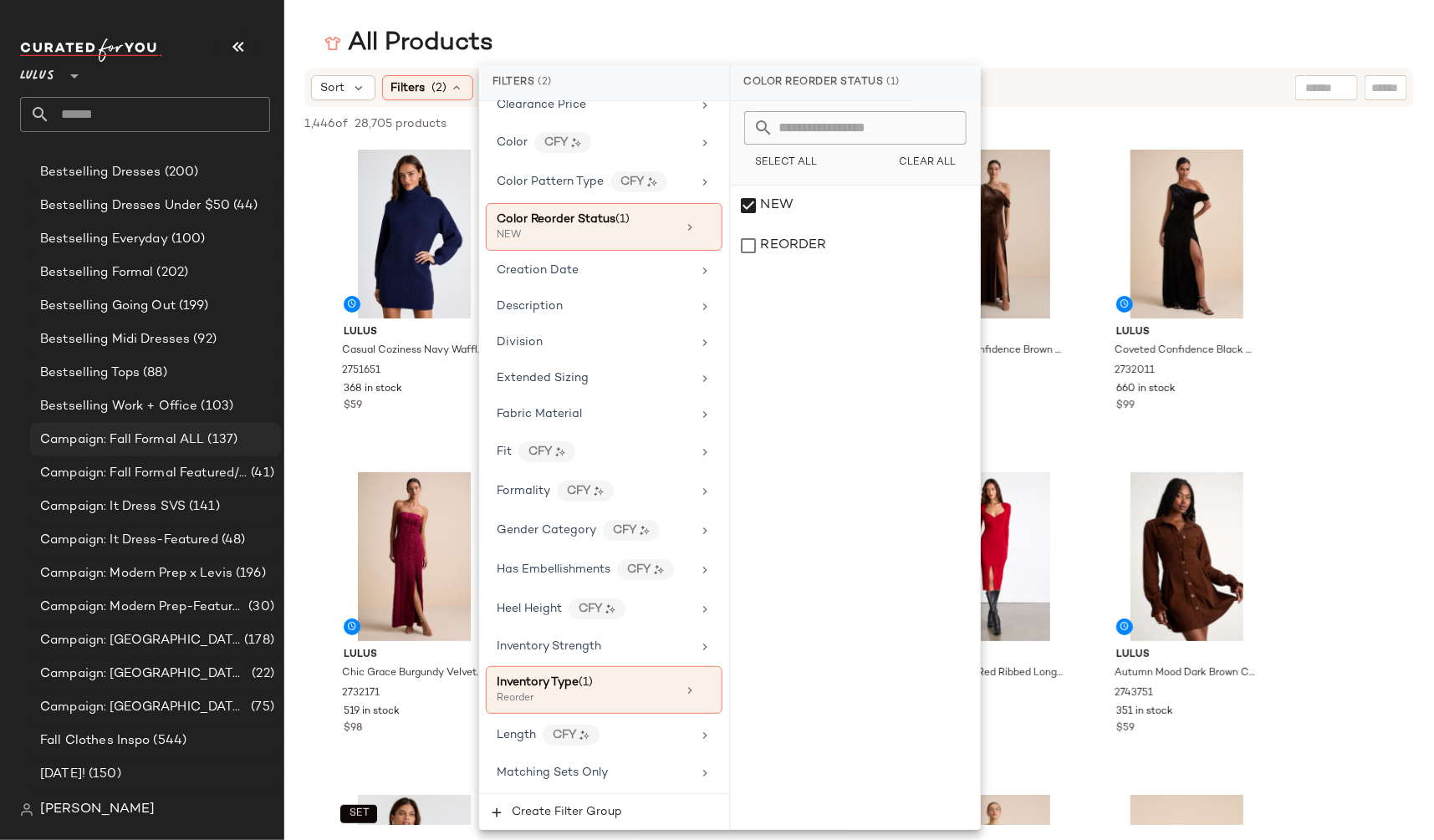
scroll to position [530, 0]
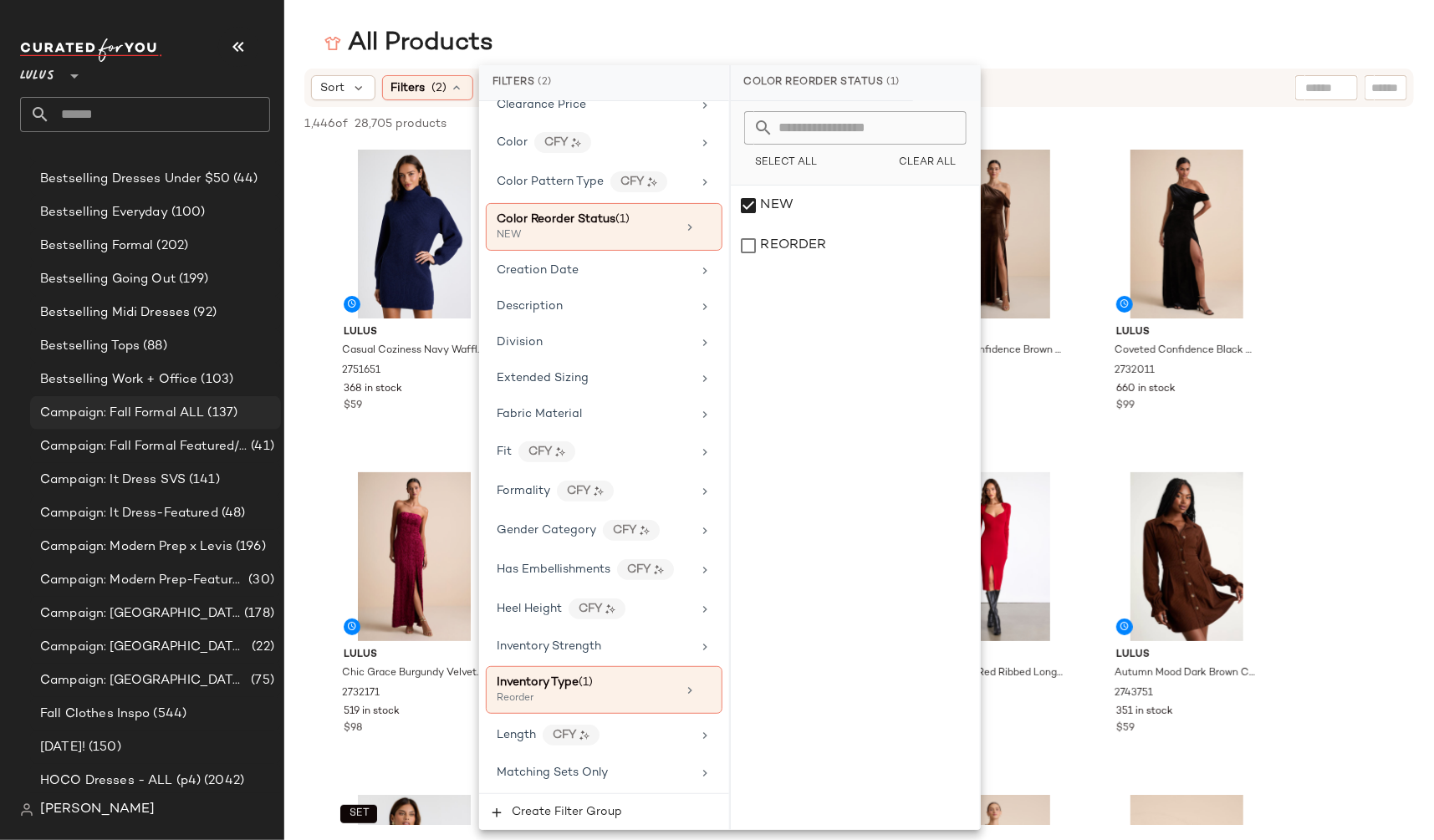
click at [157, 417] on span "Campaign: Fall Formal ALL" at bounding box center [122, 413] width 165 height 19
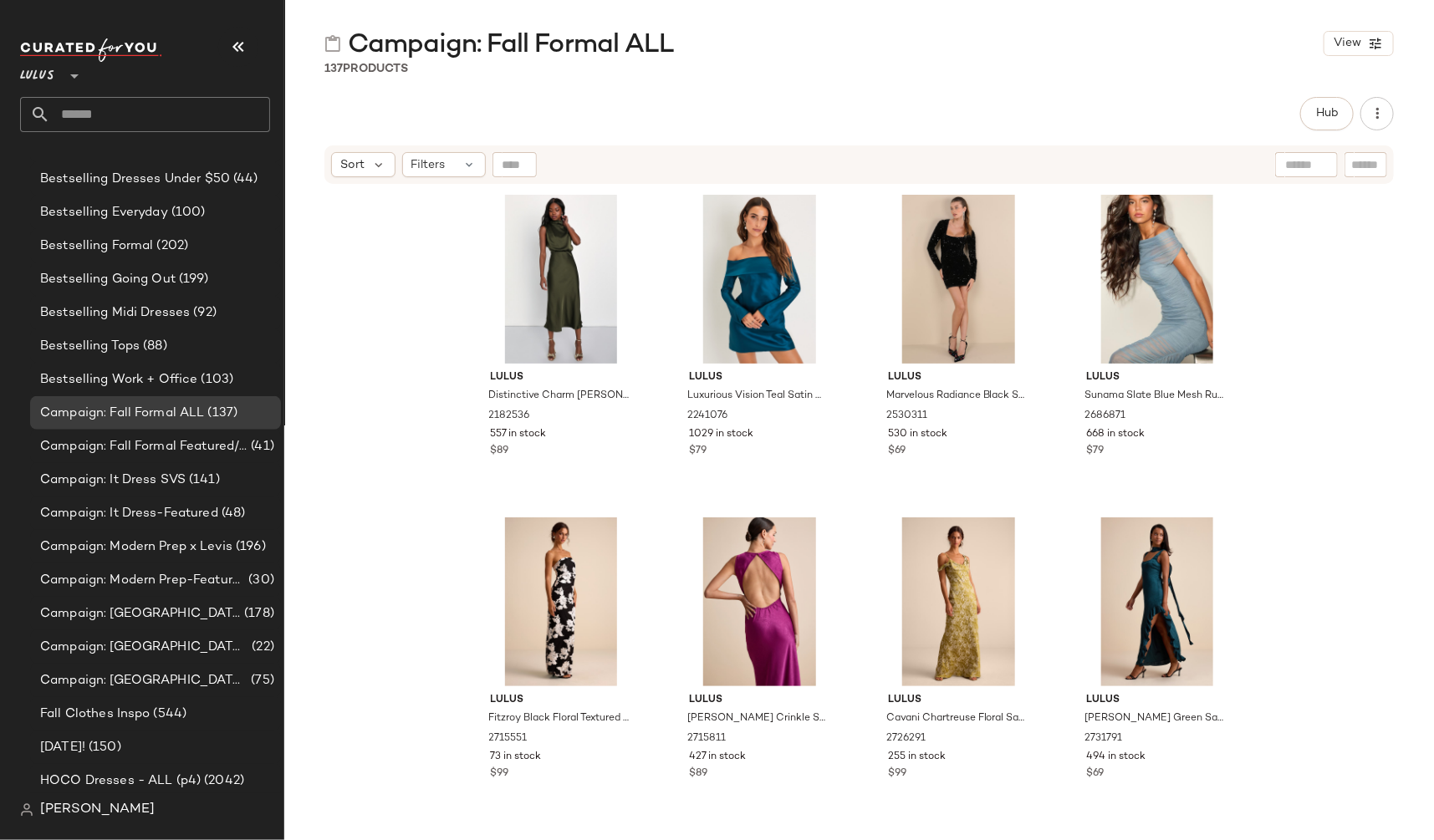
click at [1310, 306] on div "Lulus Distinctive Charm Olive Green Satin Asymmetrical Midi Dress 2182536 557 i…" at bounding box center [859, 533] width 1150 height 696
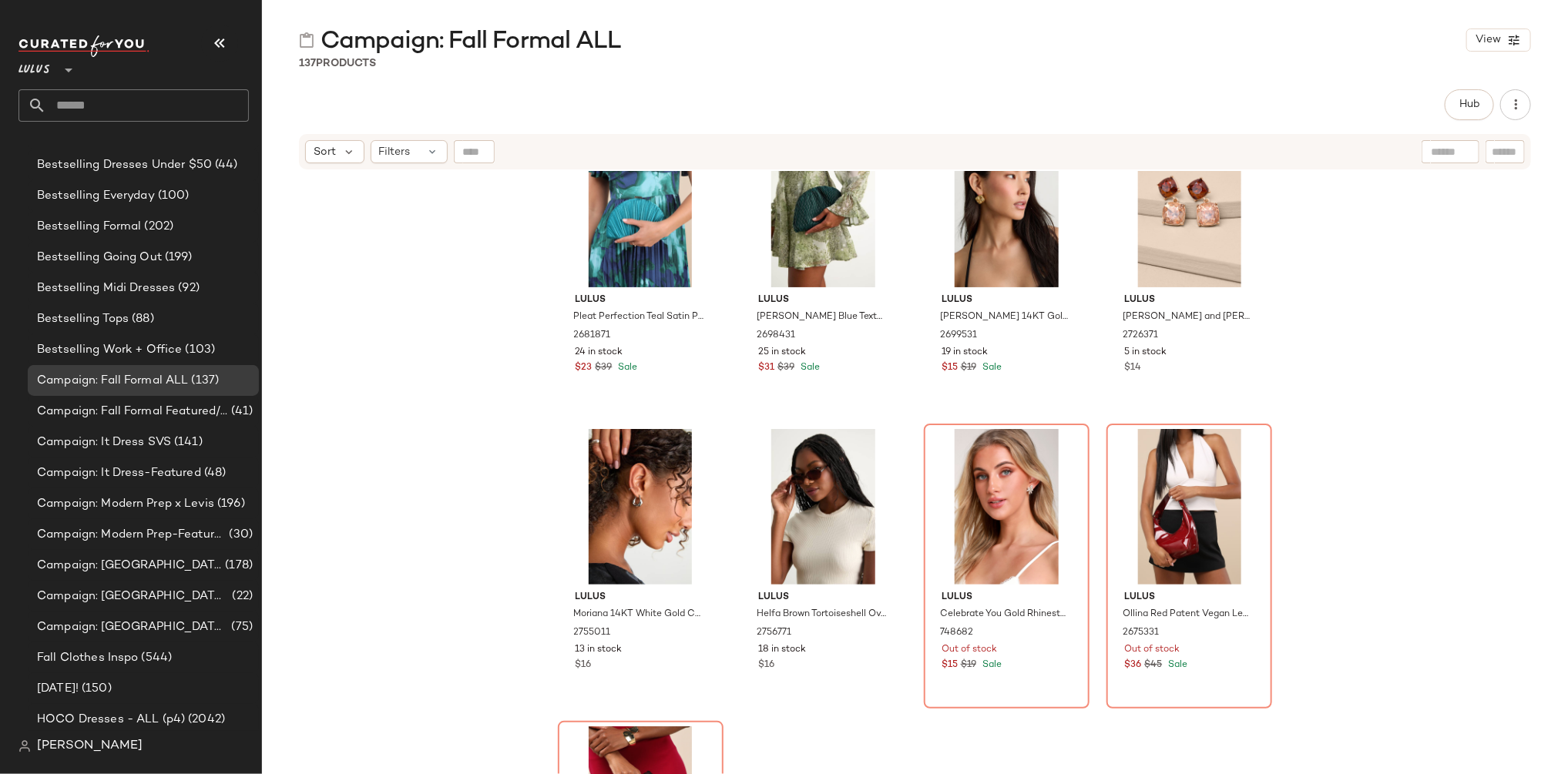
scroll to position [9574, 0]
